Goal: Transaction & Acquisition: Book appointment/travel/reservation

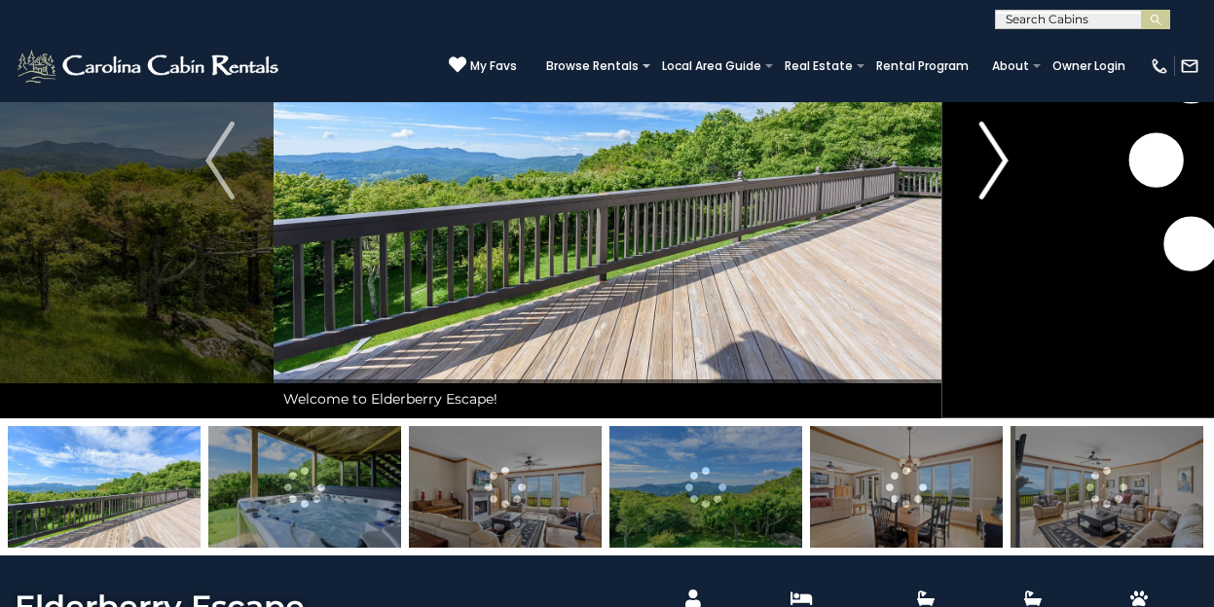
scroll to position [201, 0]
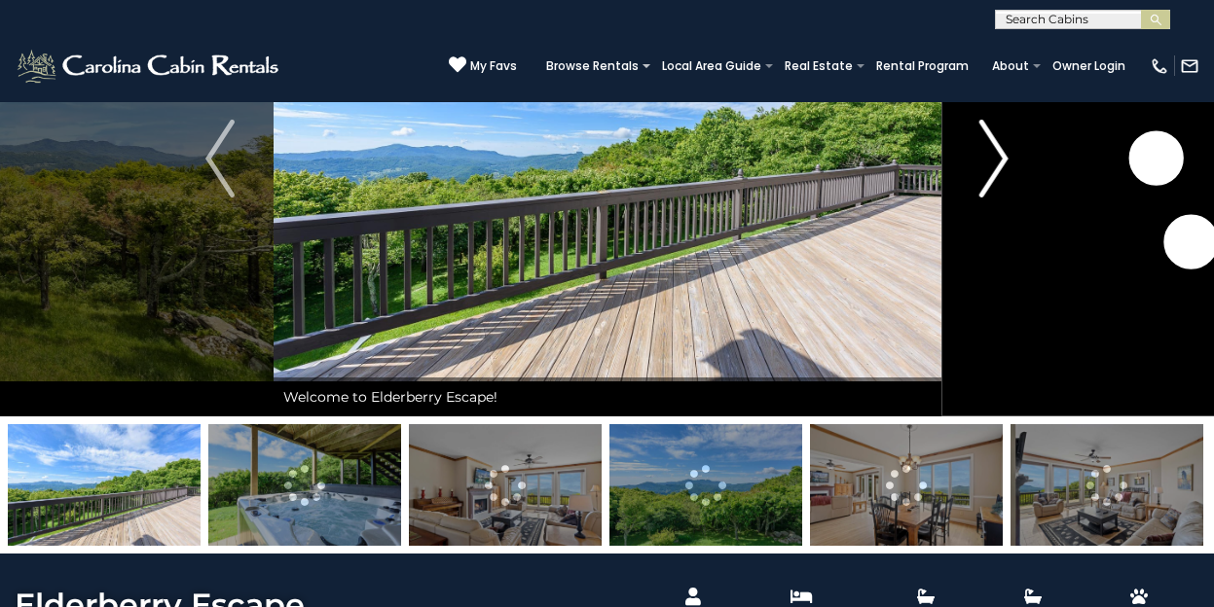
click at [992, 181] on img "Next" at bounding box center [993, 159] width 29 height 78
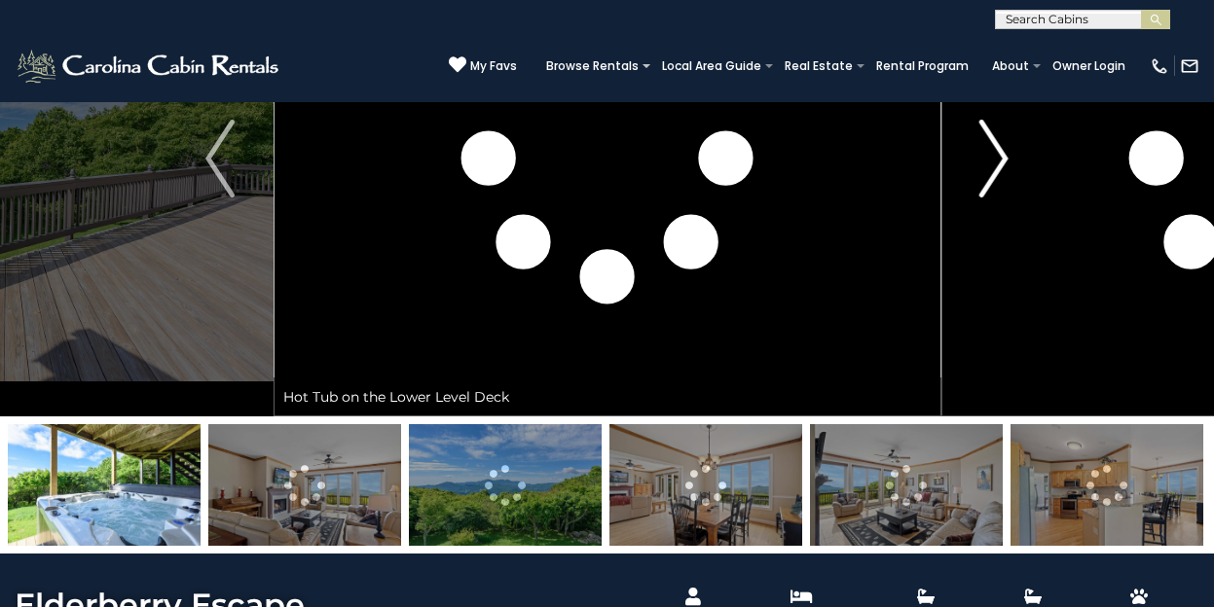
click at [992, 181] on img "Next" at bounding box center [993, 159] width 29 height 78
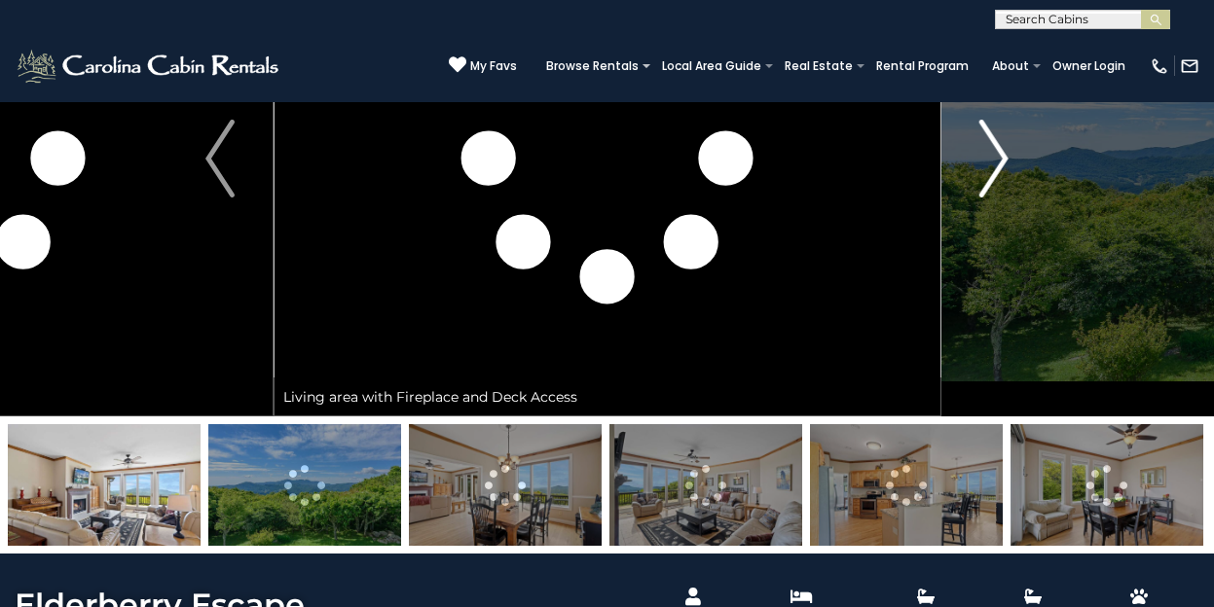
click at [992, 181] on img "Next" at bounding box center [993, 159] width 29 height 78
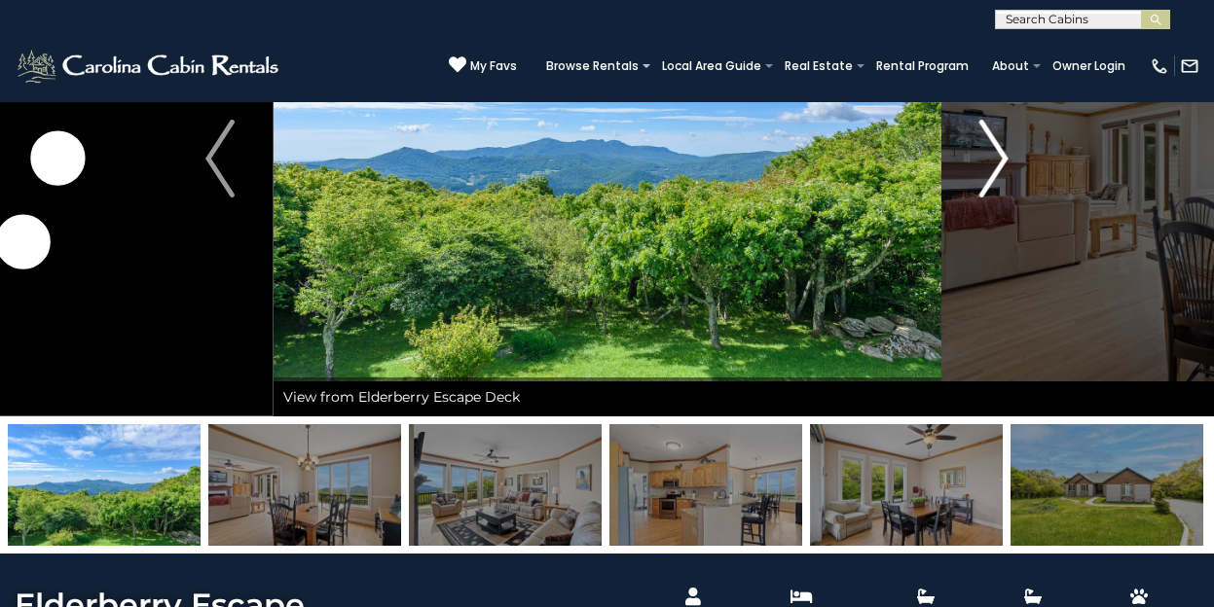
click at [992, 181] on img "Next" at bounding box center [993, 159] width 29 height 78
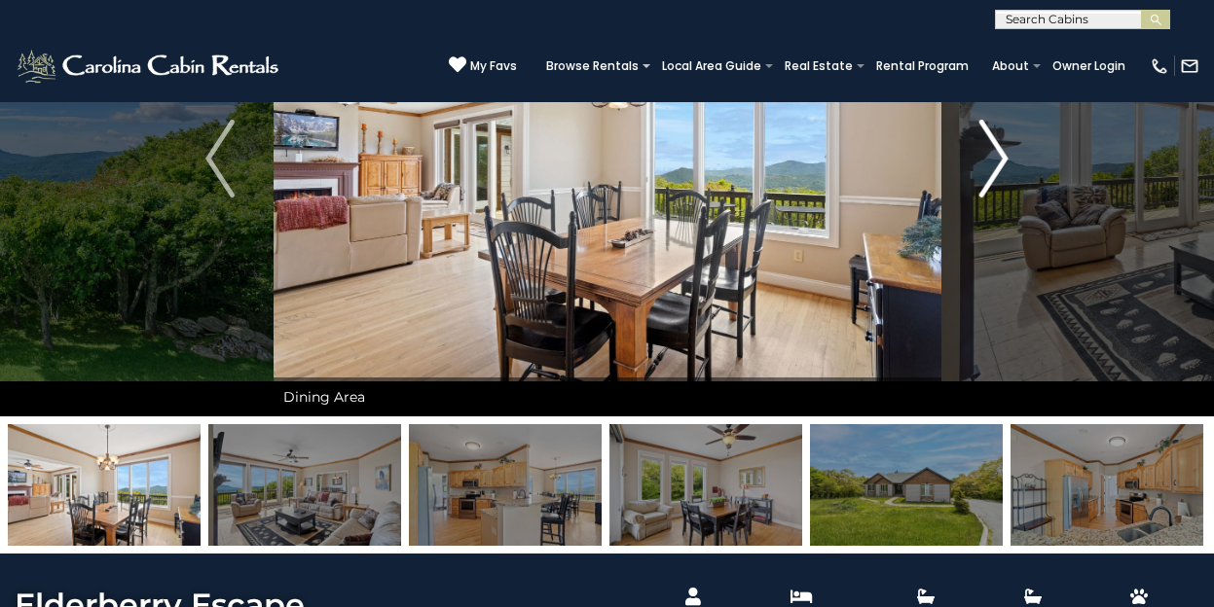
click at [992, 181] on img "Next" at bounding box center [993, 159] width 29 height 78
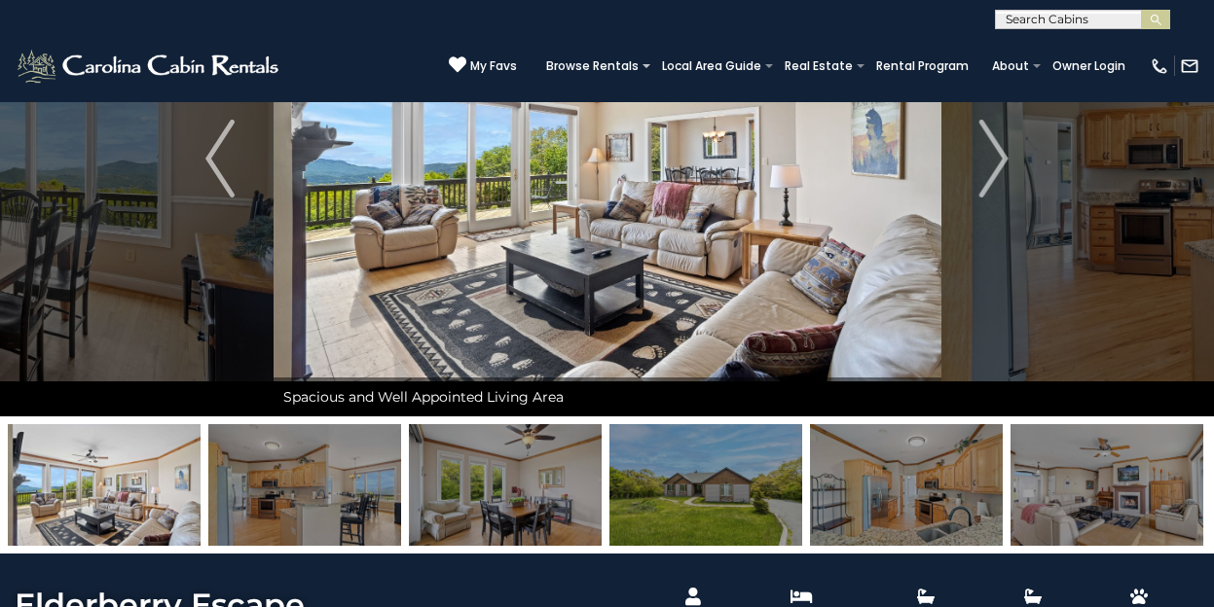
click at [748, 477] on img at bounding box center [705, 485] width 193 height 122
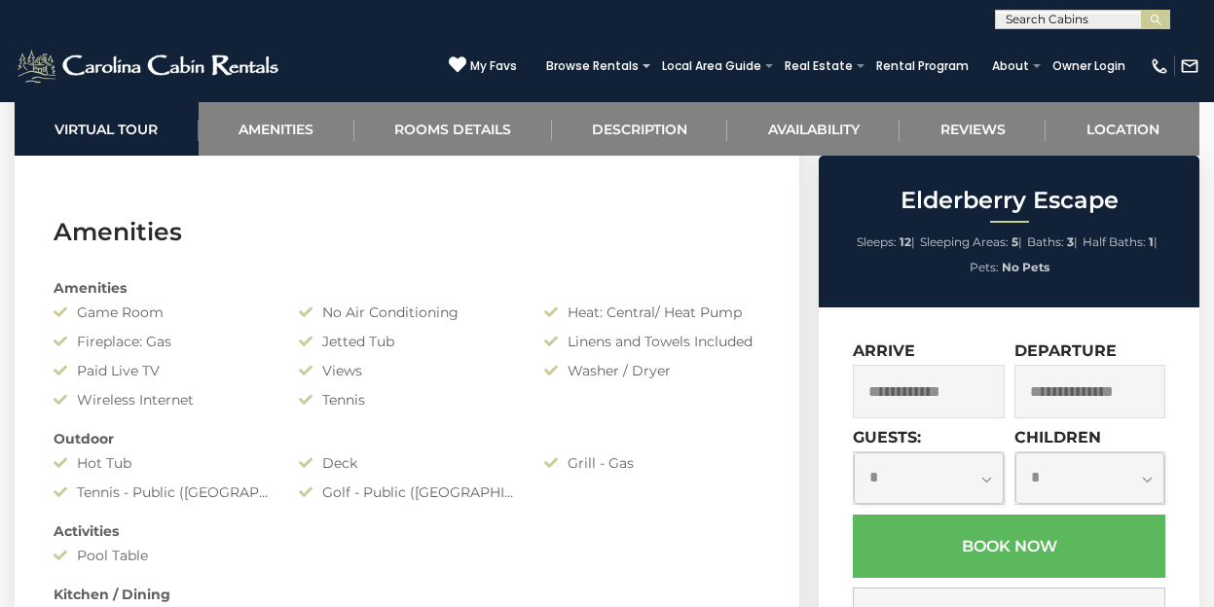
scroll to position [1356, 0]
click at [925, 388] on input "text" at bounding box center [928, 392] width 151 height 54
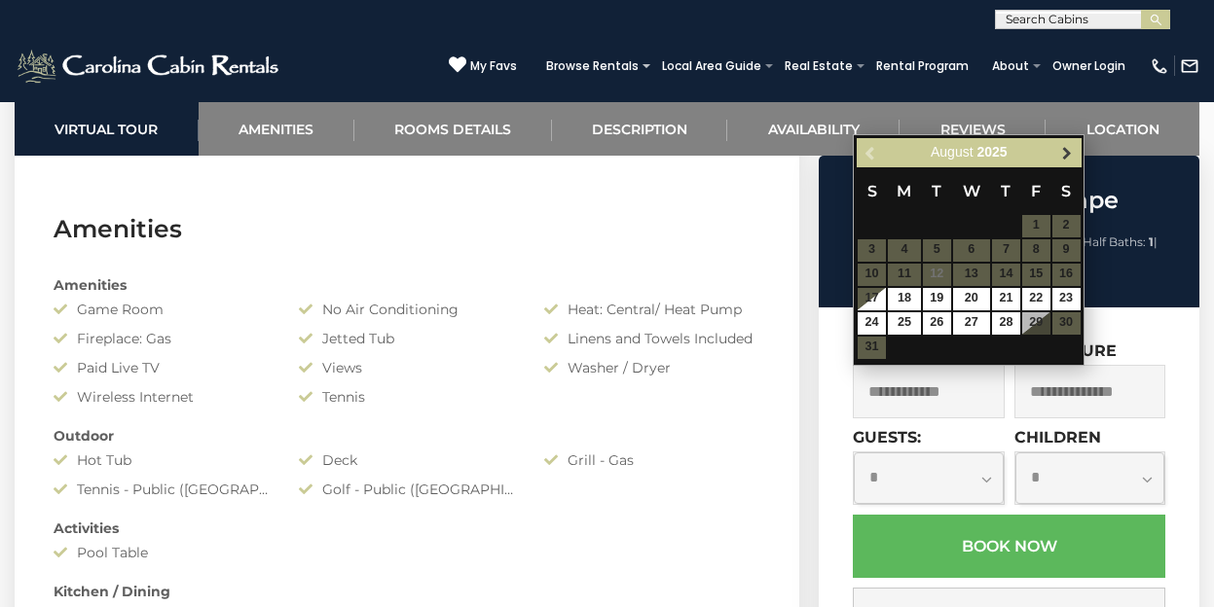
click at [1067, 155] on span "Next" at bounding box center [1067, 153] width 16 height 16
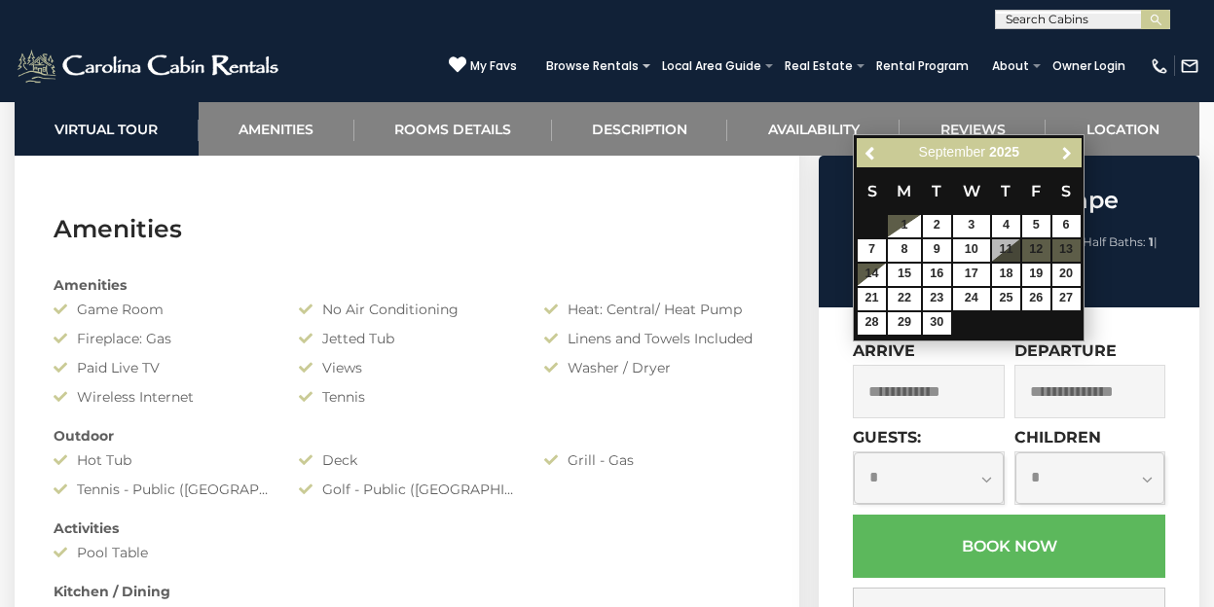
click at [1067, 155] on span "Next" at bounding box center [1067, 153] width 16 height 16
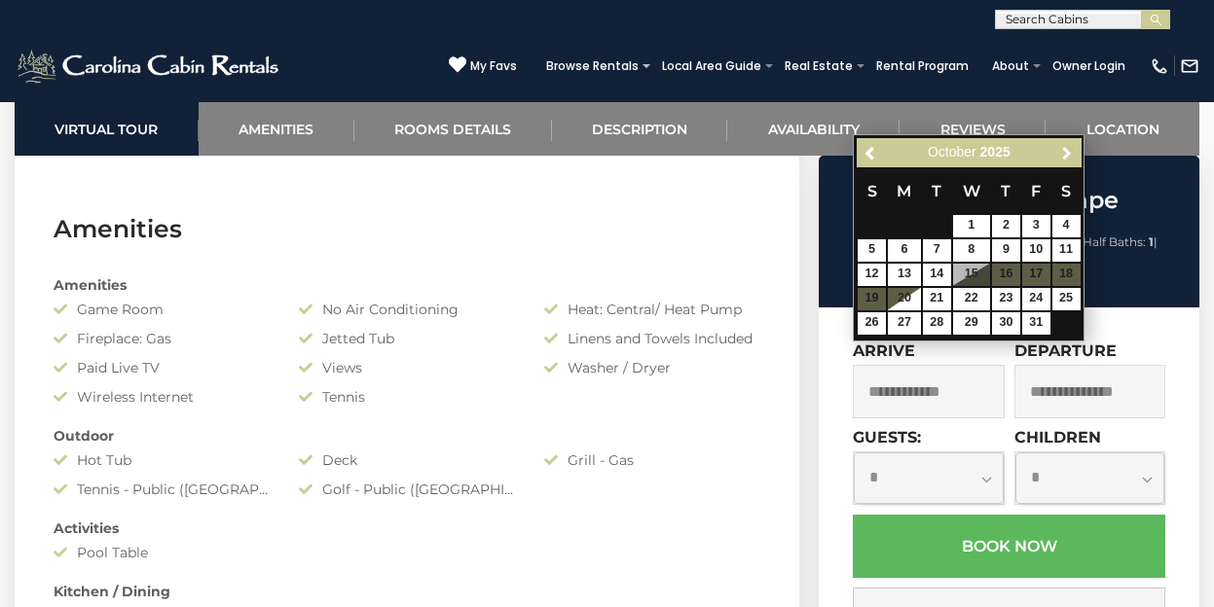
click at [1067, 155] on span "Next" at bounding box center [1067, 153] width 16 height 16
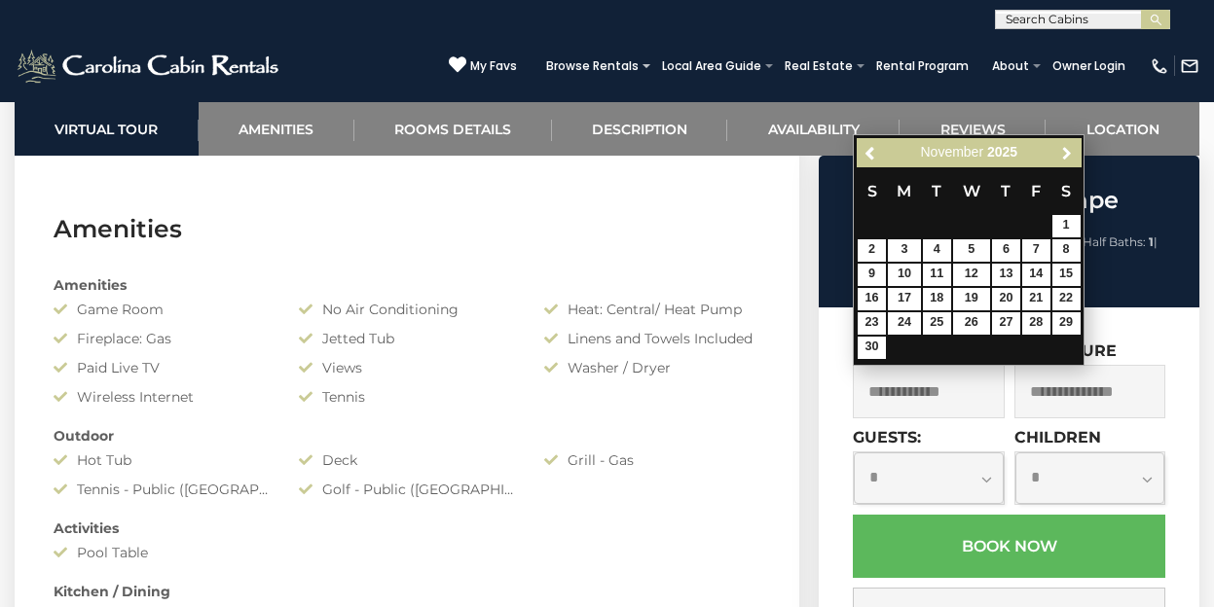
click at [1067, 155] on span "Next" at bounding box center [1067, 153] width 16 height 16
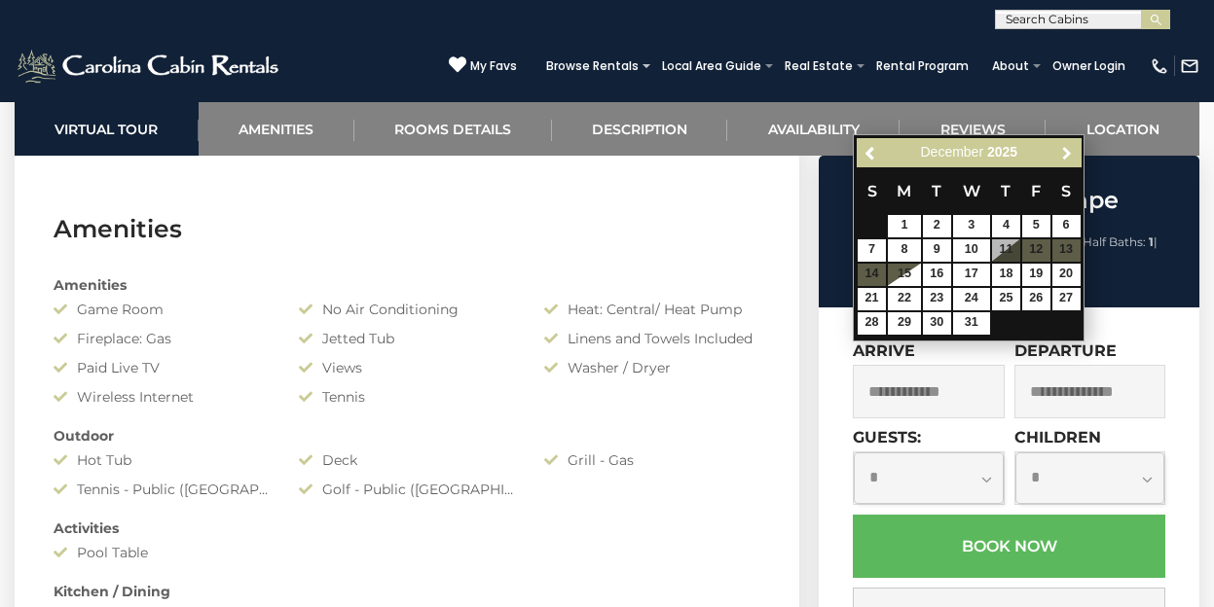
click at [1067, 155] on span "Next" at bounding box center [1067, 153] width 16 height 16
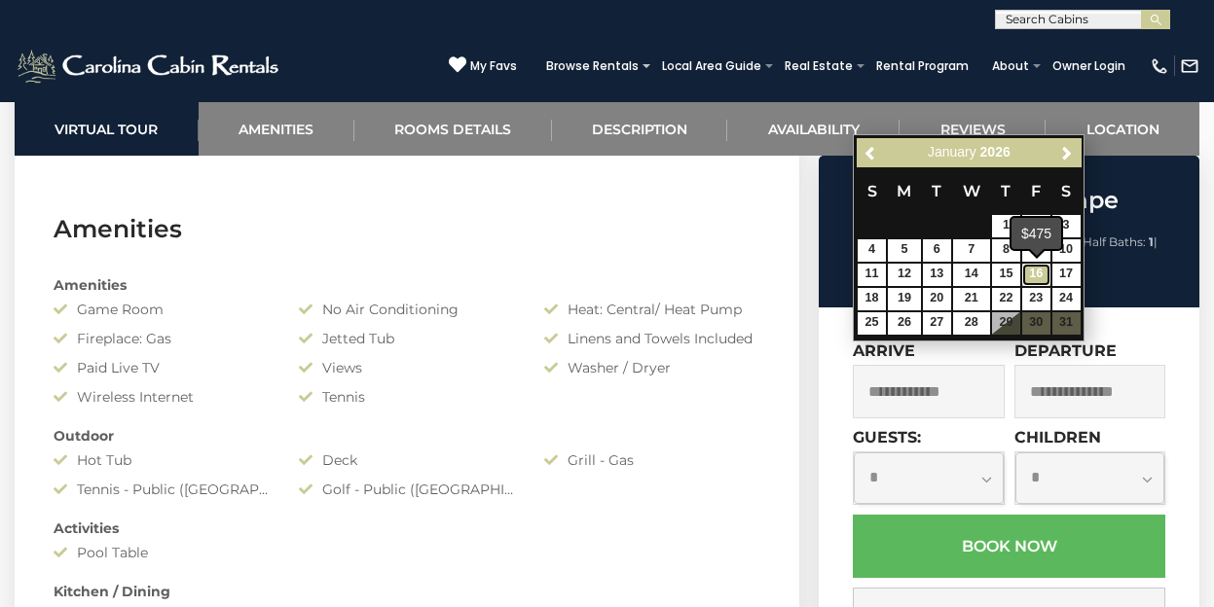
click at [1037, 273] on link "16" at bounding box center [1036, 275] width 28 height 22
type input "**********"
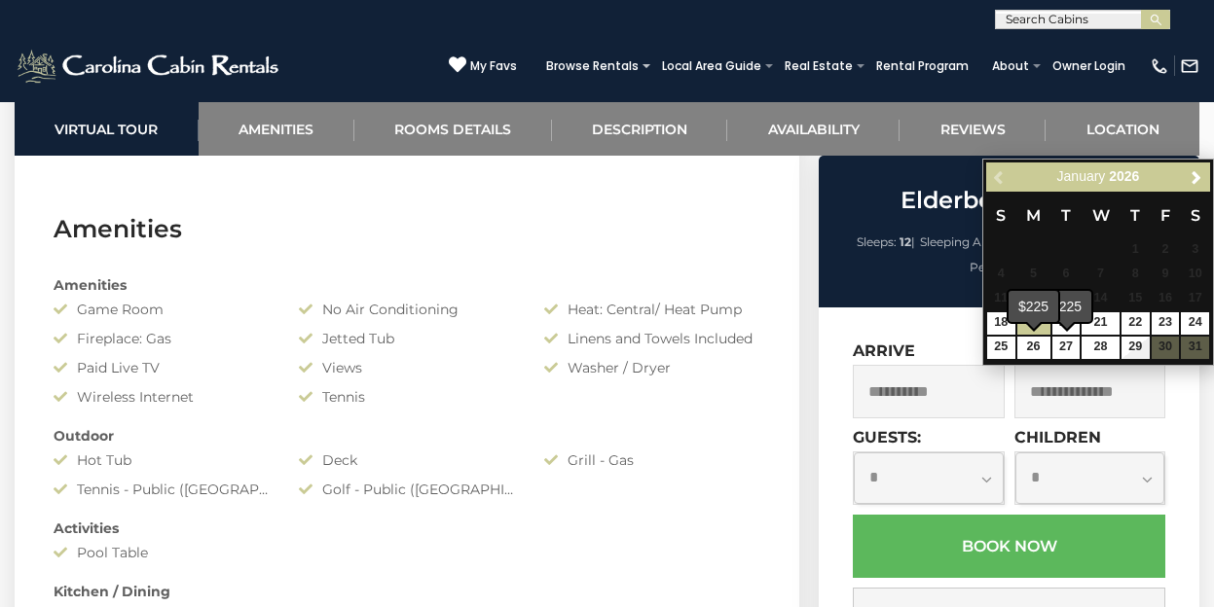
click at [1029, 325] on span at bounding box center [1034, 325] width 16 height 8
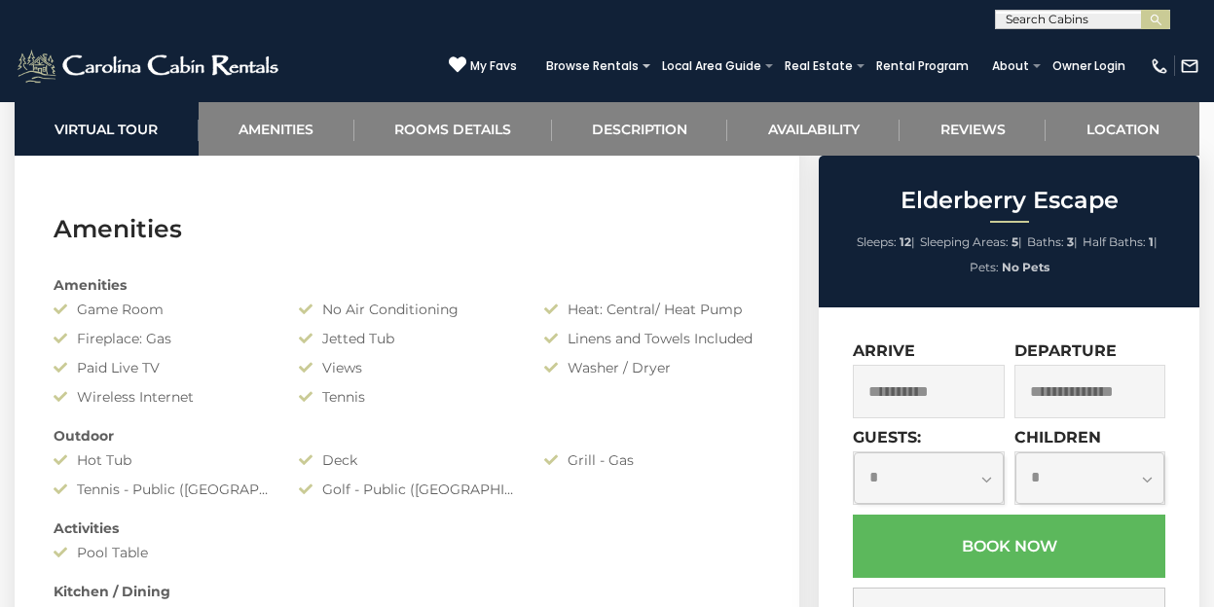
click at [981, 488] on select "**********" at bounding box center [928, 479] width 149 height 52
select select "*"
click at [1108, 474] on select "**********" at bounding box center [1089, 479] width 149 height 52
select select "*"
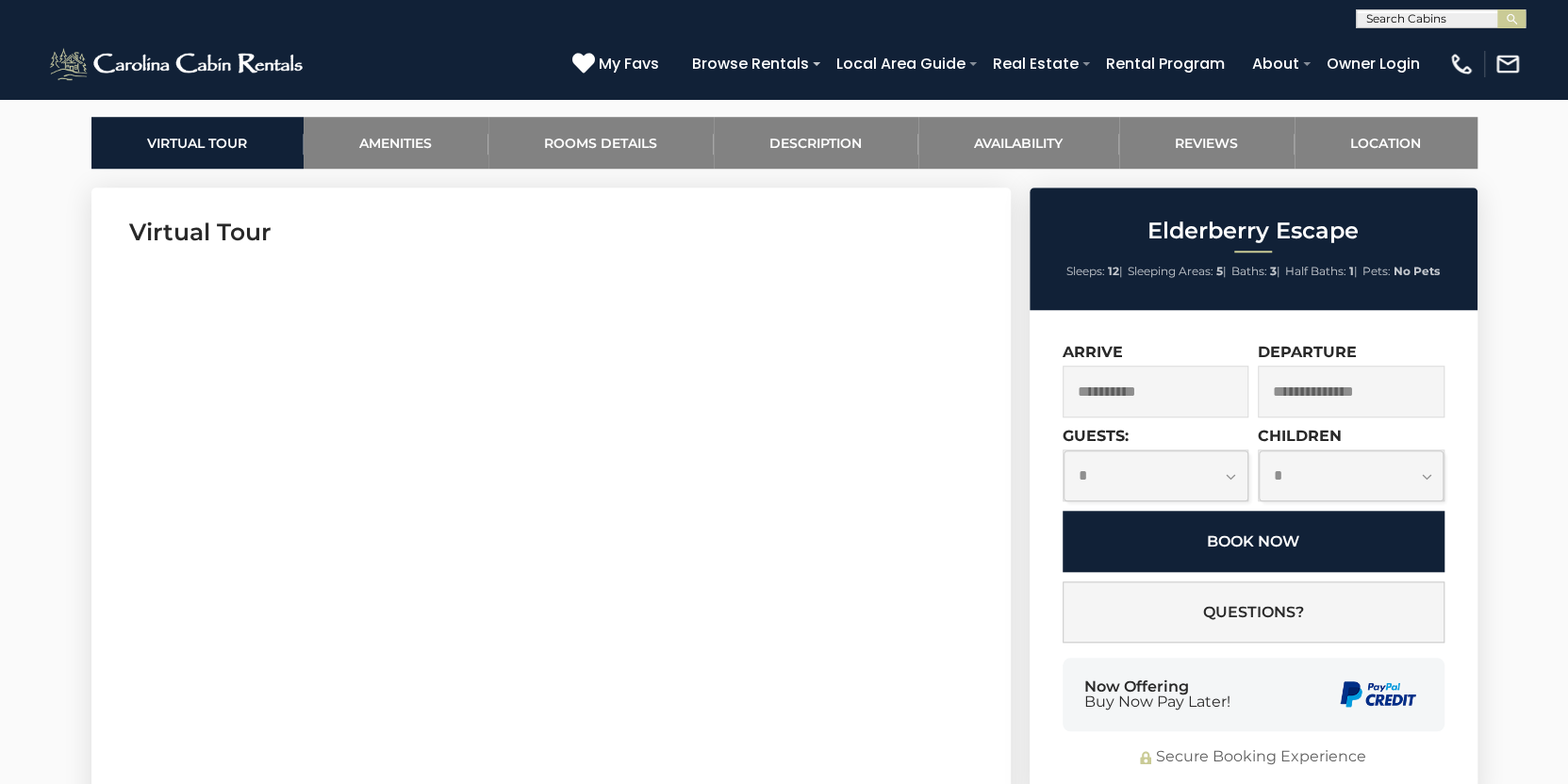
scroll to position [891, 0]
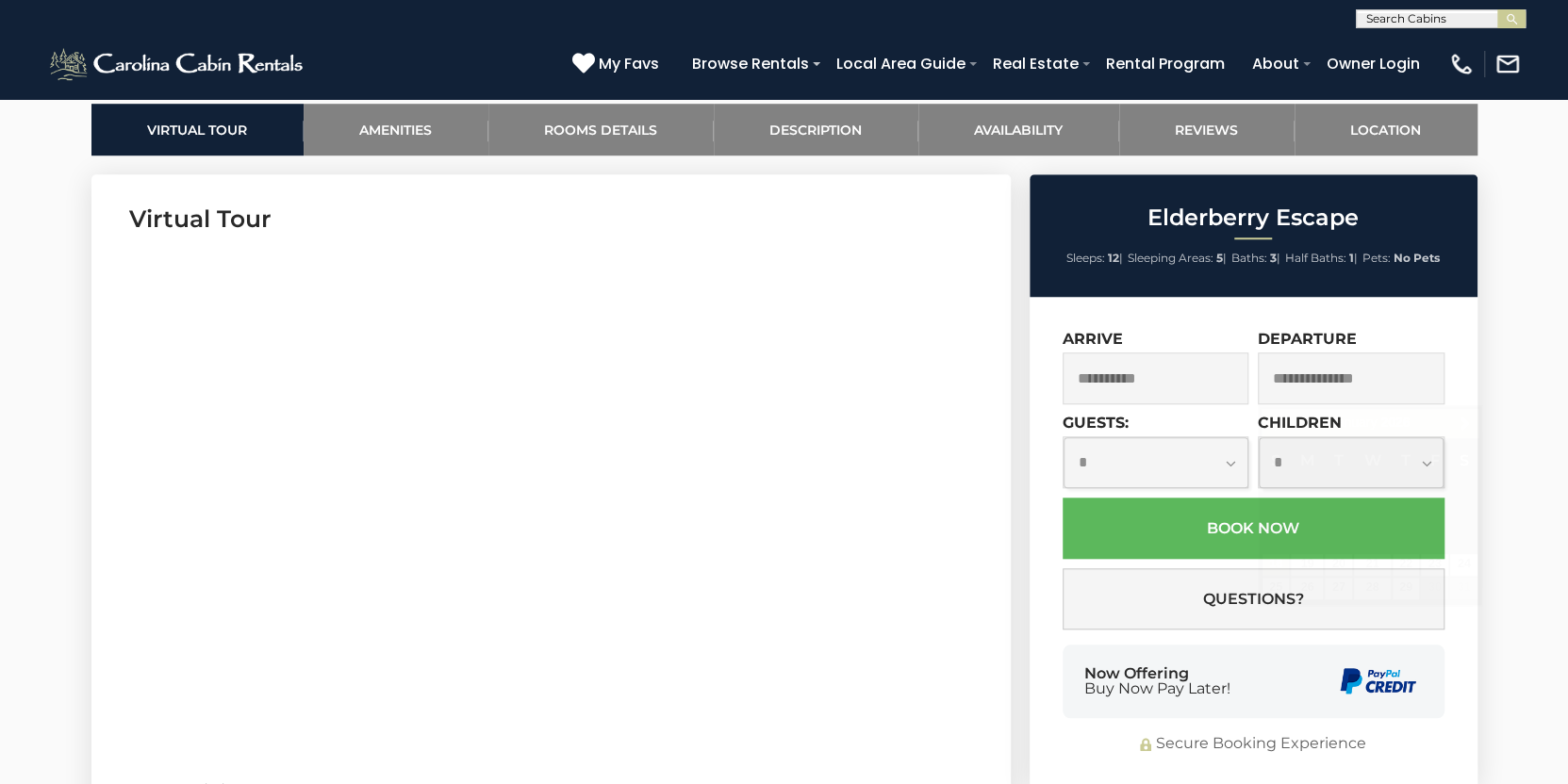
click at [1175, 389] on input "text" at bounding box center [1351, 378] width 187 height 52
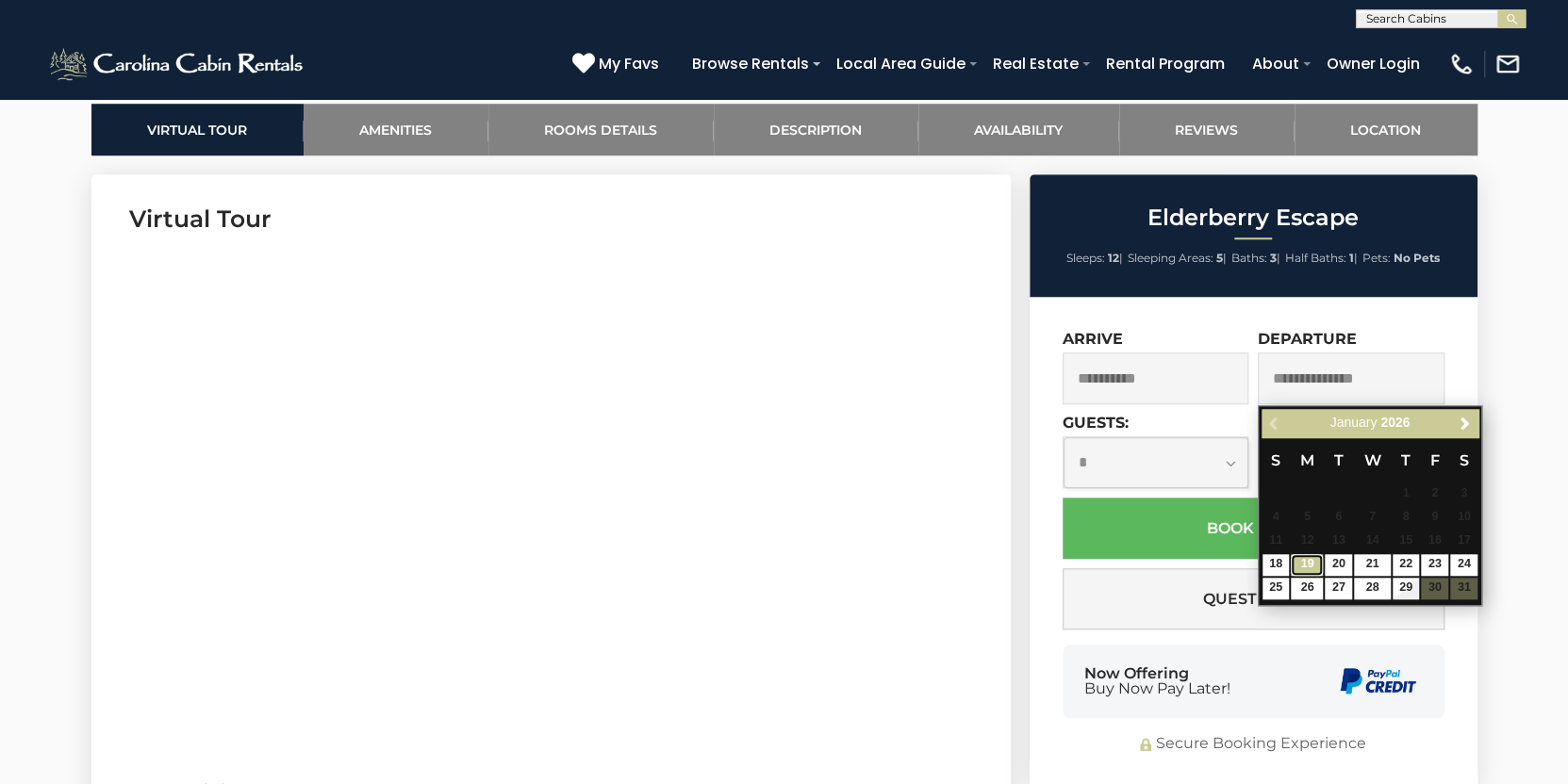
click at [1175, 568] on link "19" at bounding box center [1307, 564] width 32 height 21
type input "**********"
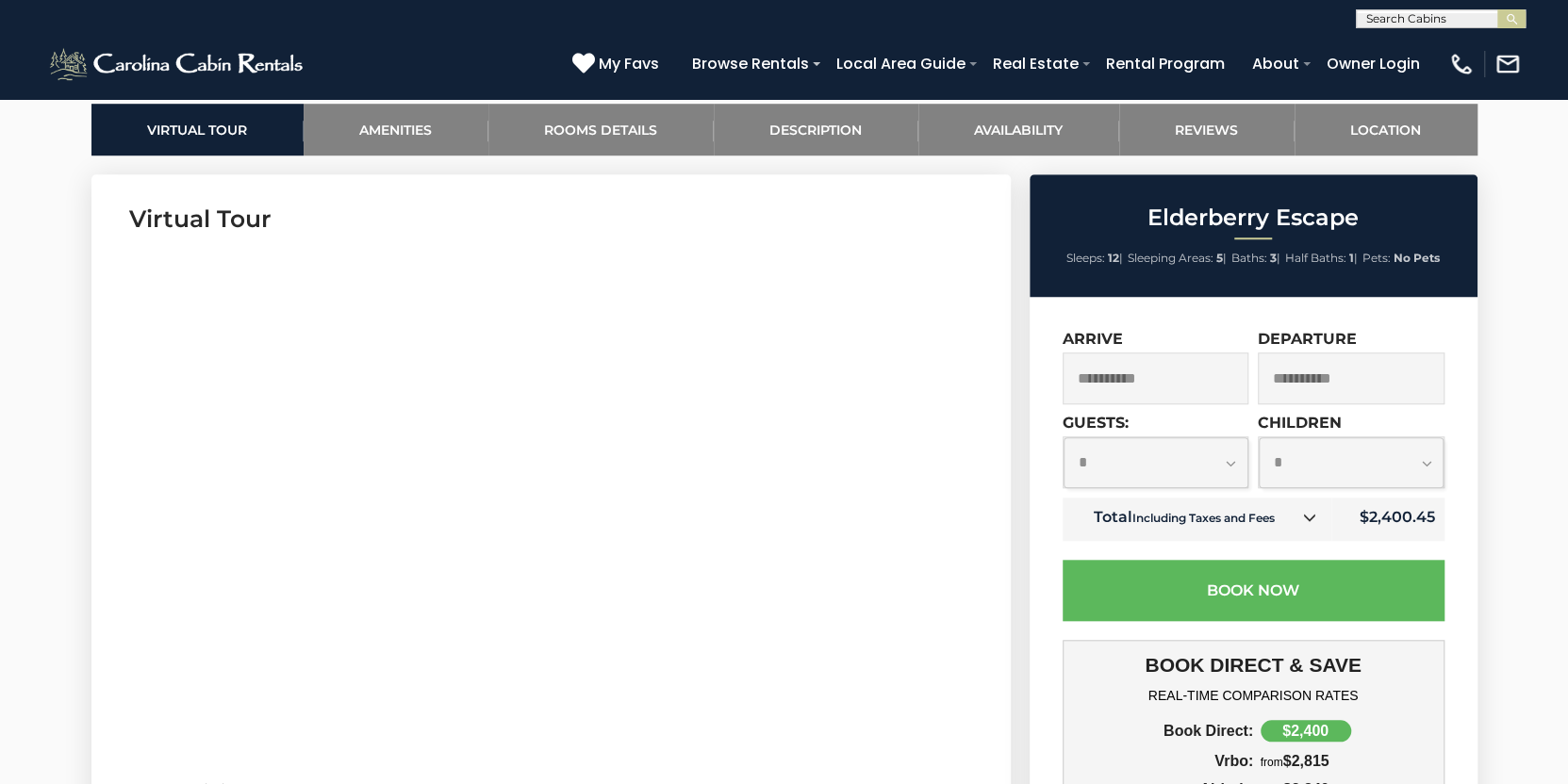
scroll to position [0, 0]
